Goal: Task Accomplishment & Management: Use online tool/utility

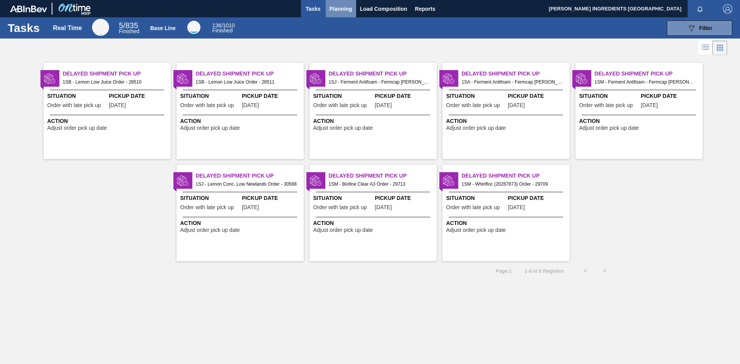
click at [343, 8] on span "Planning" at bounding box center [341, 8] width 23 height 9
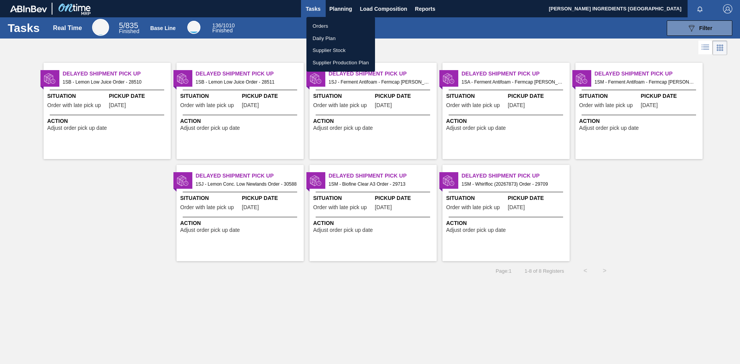
click at [324, 23] on li "Orders" at bounding box center [341, 26] width 69 height 12
